Goal: Transaction & Acquisition: Obtain resource

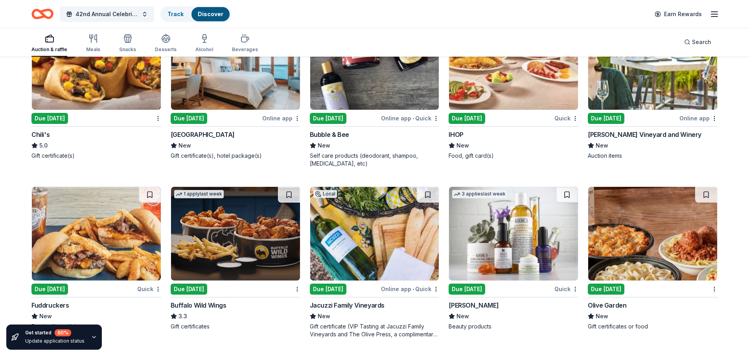
scroll to position [4798, 0]
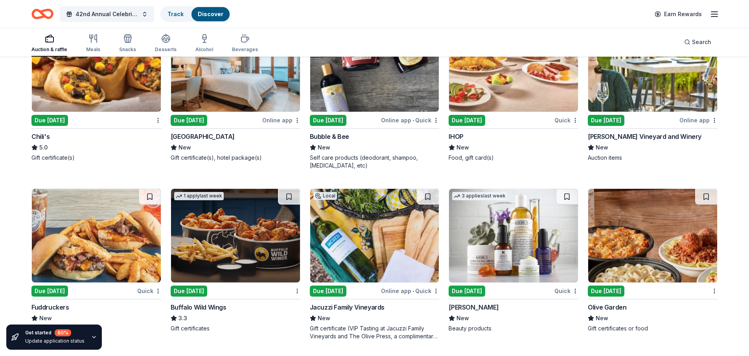
click at [374, 220] on img at bounding box center [374, 236] width 129 height 94
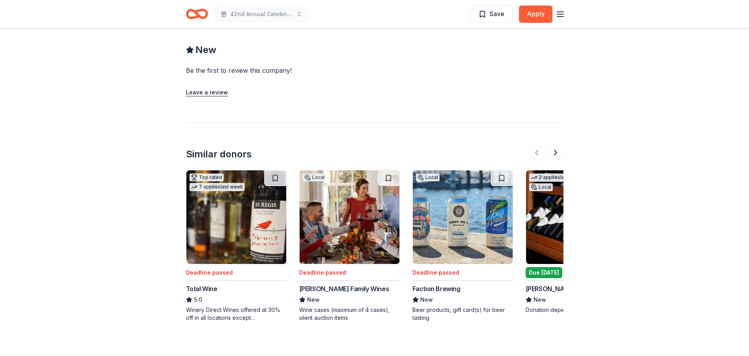
scroll to position [748, 0]
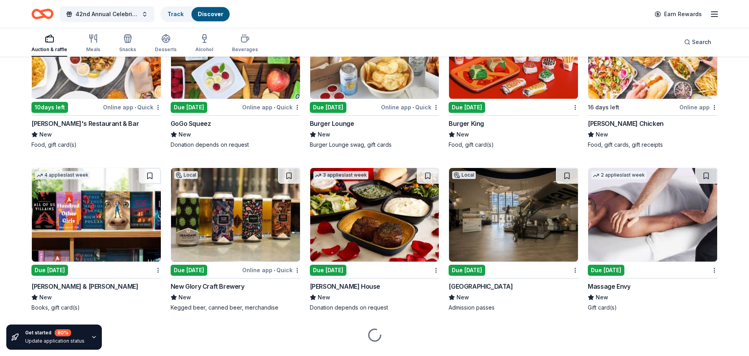
scroll to position [5497, 0]
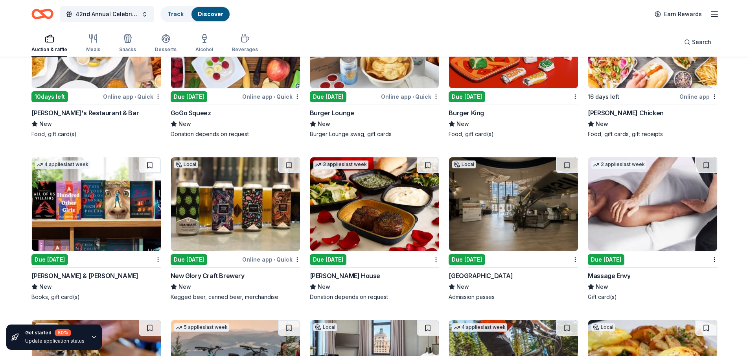
click at [682, 194] on img at bounding box center [653, 204] width 129 height 94
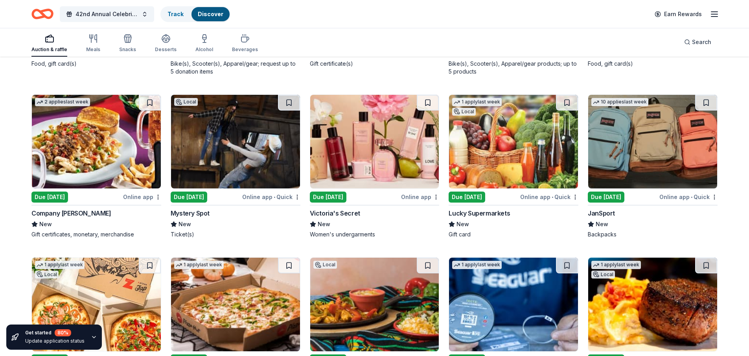
scroll to position [5888, 0]
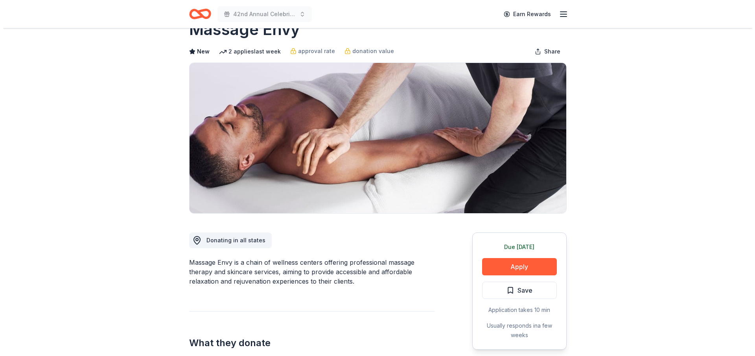
scroll to position [39, 0]
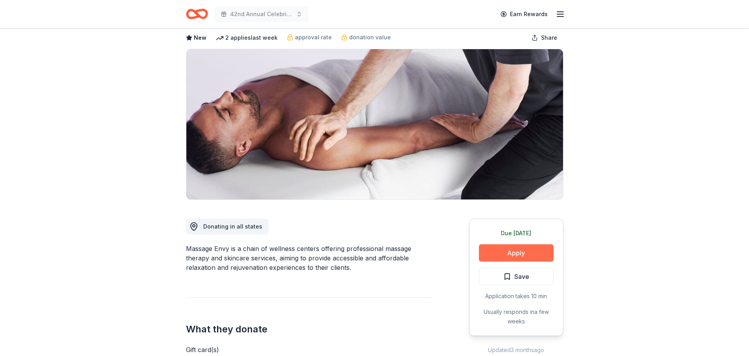
click at [510, 254] on button "Apply" at bounding box center [516, 252] width 75 height 17
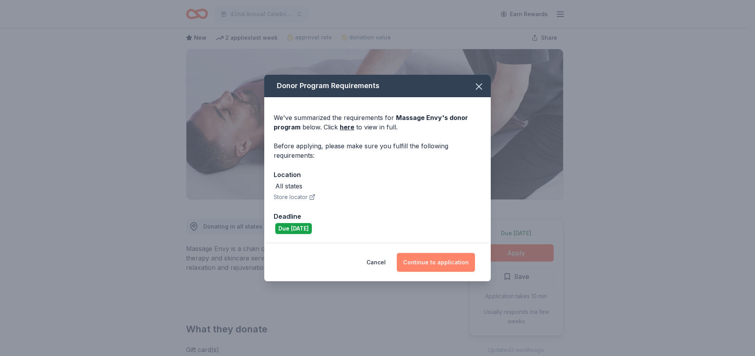
click at [460, 260] on button "Continue to application" at bounding box center [436, 262] width 78 height 19
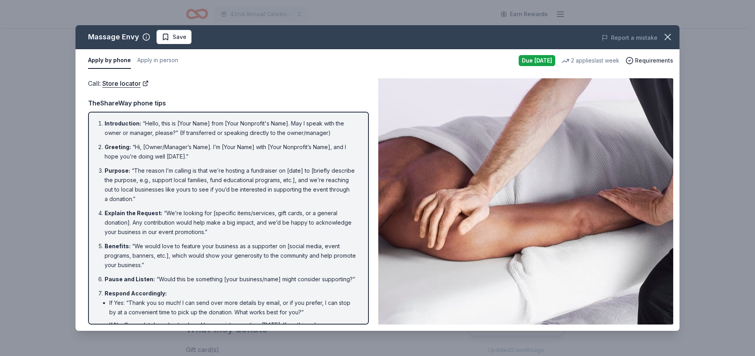
click at [490, 35] on div "Report a mistake" at bounding box center [562, 38] width 235 height 22
